Goal: Transaction & Acquisition: Purchase product/service

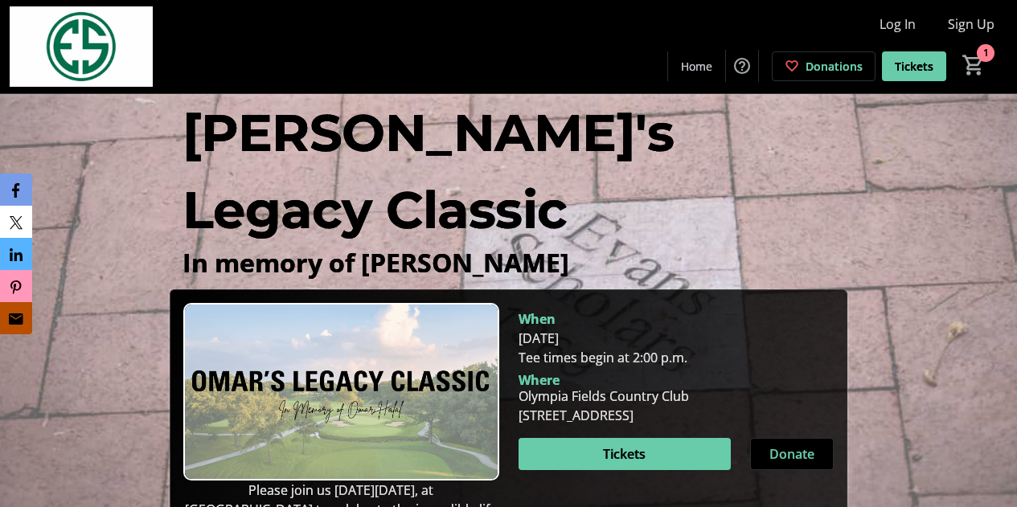
click at [984, 64] on mat-icon "1" at bounding box center [973, 65] width 24 height 24
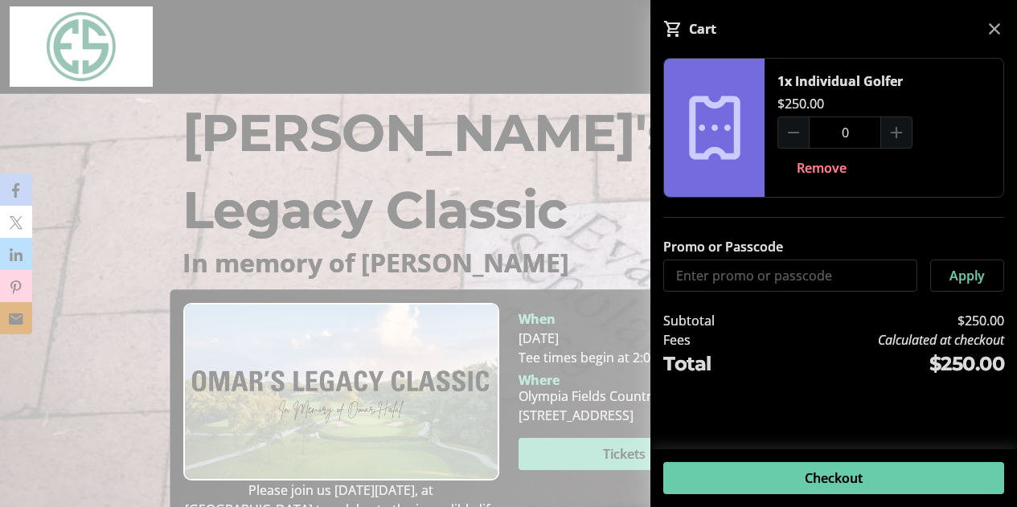
click at [802, 145] on div at bounding box center [793, 133] width 32 height 32
click at [805, 177] on span "Remove" at bounding box center [822, 167] width 50 height 19
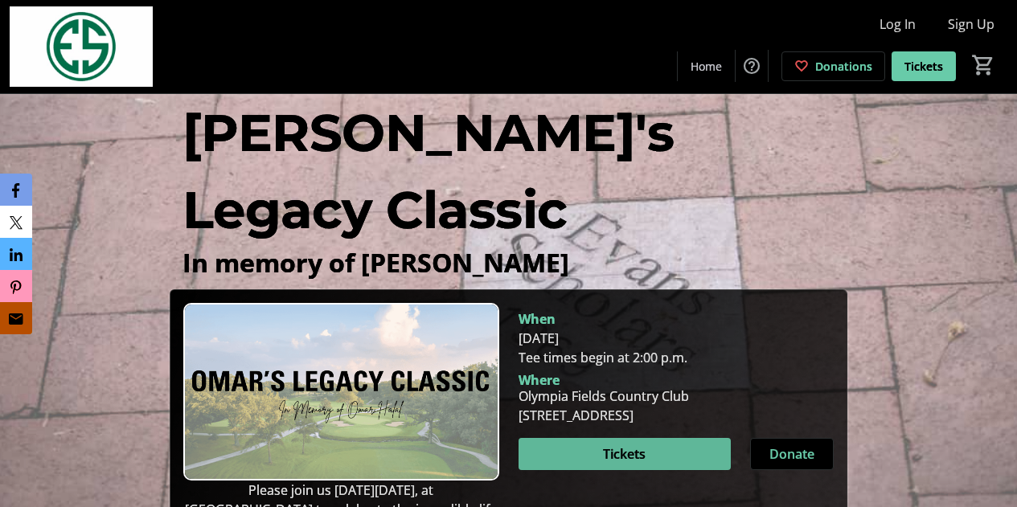
click at [595, 435] on span at bounding box center [624, 454] width 213 height 39
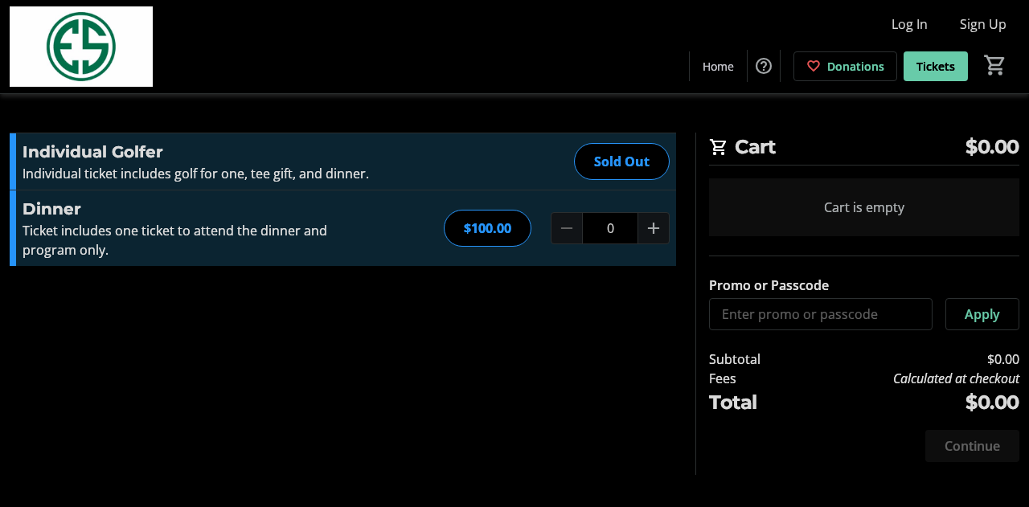
click at [661, 225] on mat-icon "Increment by one" at bounding box center [653, 228] width 19 height 19
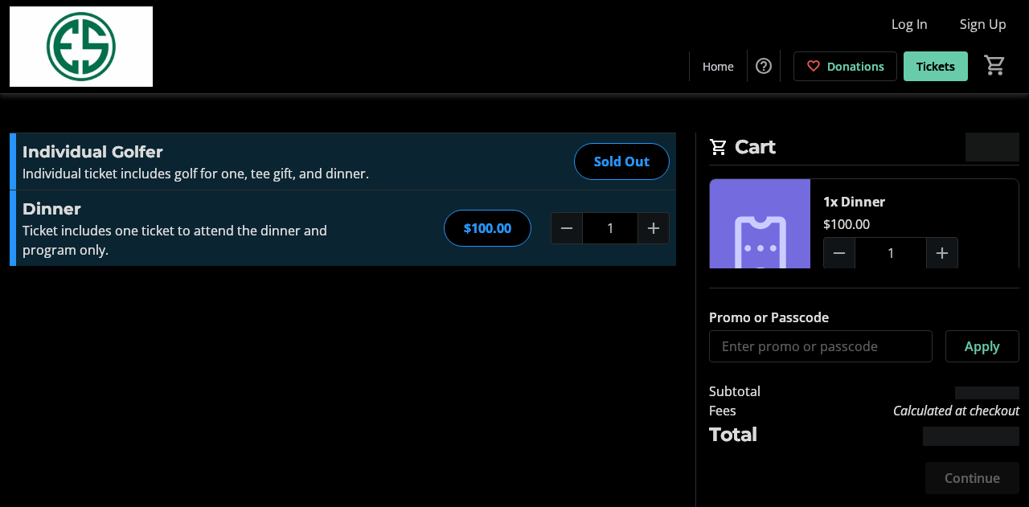
click at [661, 237] on mat-icon "Increment by one" at bounding box center [653, 228] width 19 height 19
click at [660, 235] on mat-icon "Increment by one" at bounding box center [653, 228] width 19 height 19
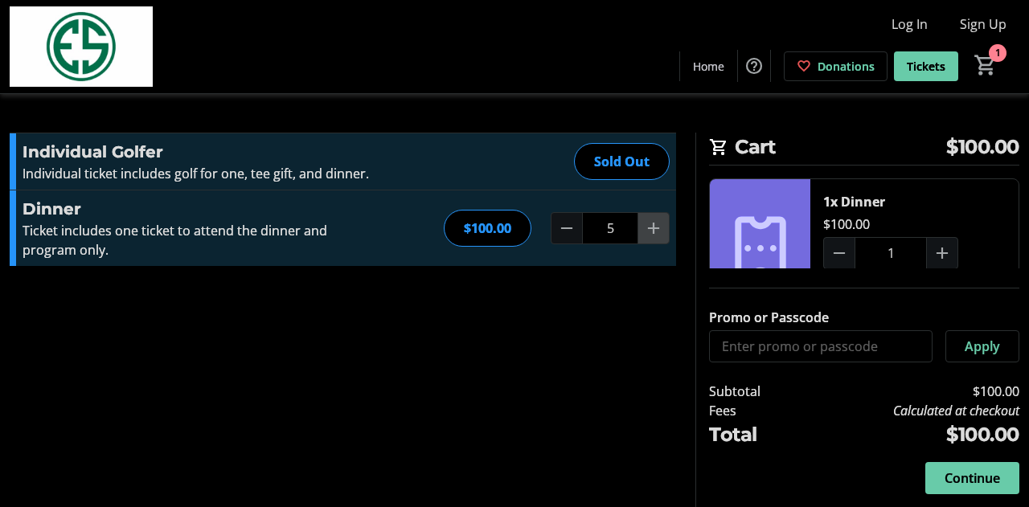
click at [659, 235] on mat-icon "Increment by one" at bounding box center [653, 228] width 19 height 19
click at [658, 235] on mat-icon "Increment by one" at bounding box center [653, 228] width 19 height 19
click at [657, 235] on mat-icon "Increment by one" at bounding box center [653, 228] width 19 height 19
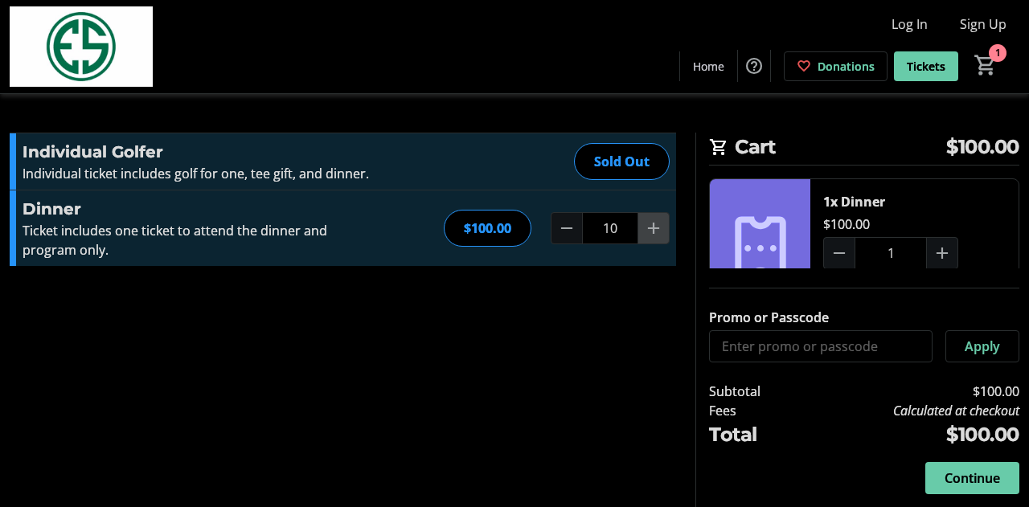
click at [657, 235] on mat-icon "Increment by one" at bounding box center [653, 228] width 19 height 19
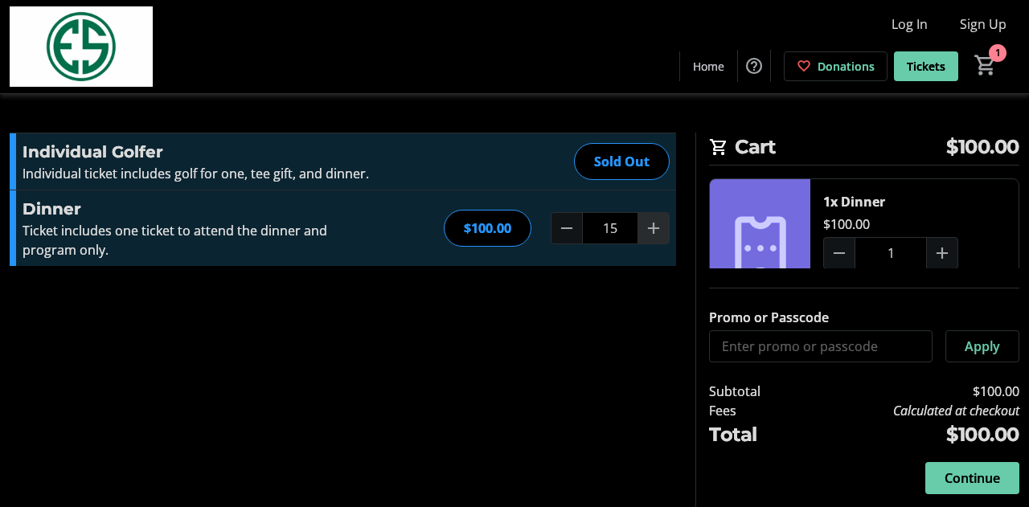
click at [657, 235] on mat-icon "Increment by one" at bounding box center [653, 228] width 19 height 19
click at [654, 234] on mat-icon "Increment by one" at bounding box center [653, 228] width 19 height 19
click at [648, 230] on mat-icon "Increment by one" at bounding box center [653, 228] width 19 height 19
click at [645, 229] on mat-icon "Increment by one" at bounding box center [653, 228] width 19 height 19
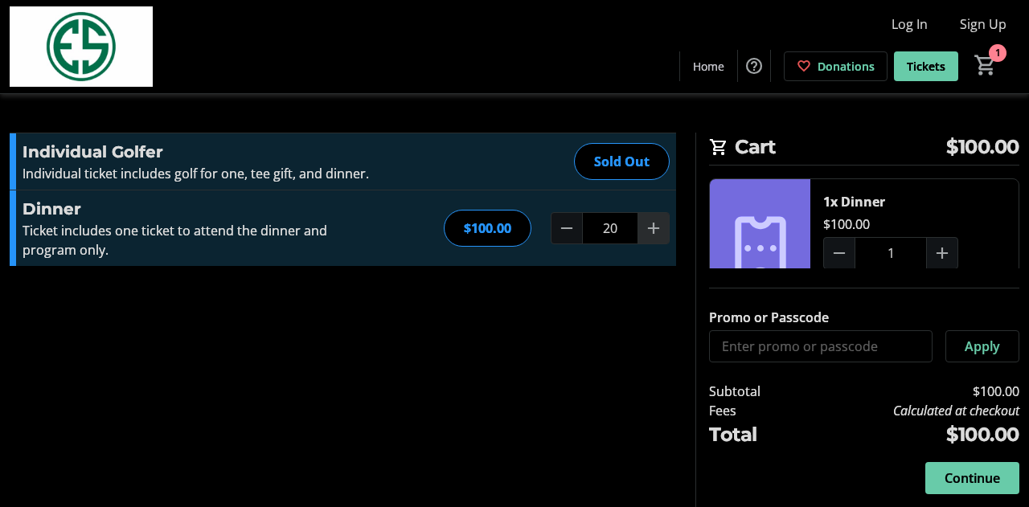
click at [645, 229] on mat-icon "Increment by one" at bounding box center [653, 228] width 19 height 19
type input "21"
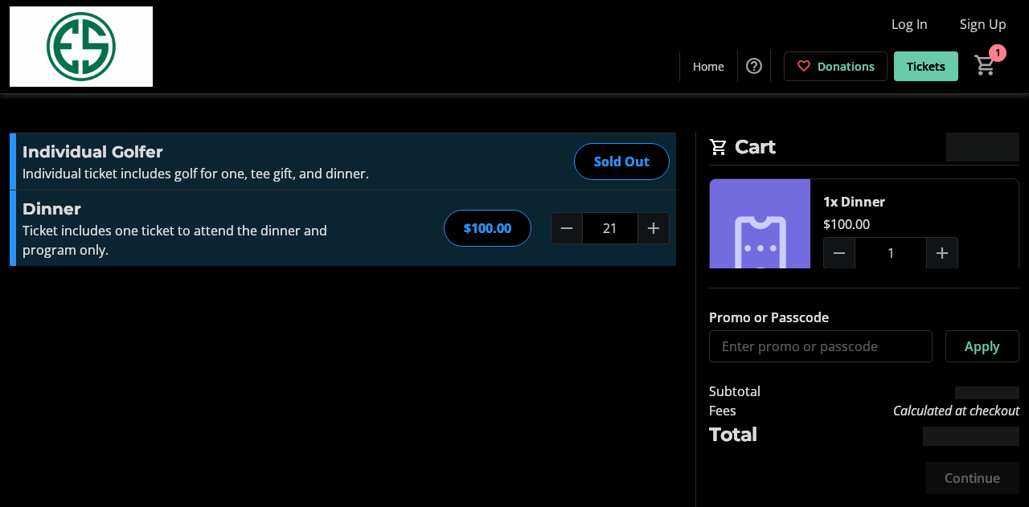
type input "21"
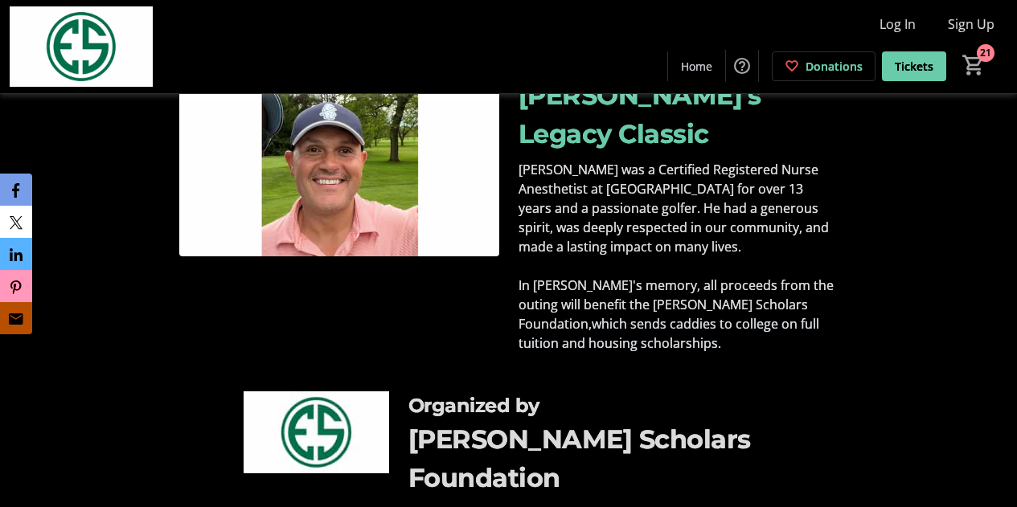
scroll to position [572, 0]
